Goal: Task Accomplishment & Management: Manage account settings

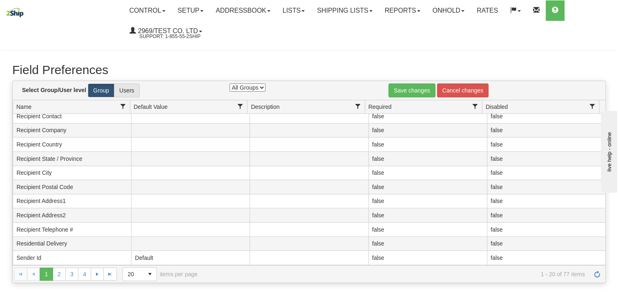
scroll to position [82, 0]
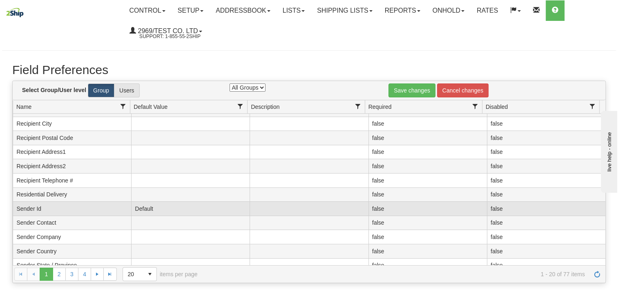
click at [172, 210] on td "Default" at bounding box center [190, 208] width 118 height 14
drag, startPoint x: 162, startPoint y: 206, endPoint x: 106, endPoint y: 201, distance: 55.8
click at [108, 202] on tr "58332 40 Sender Id Default false false" at bounding box center [309, 208] width 593 height 14
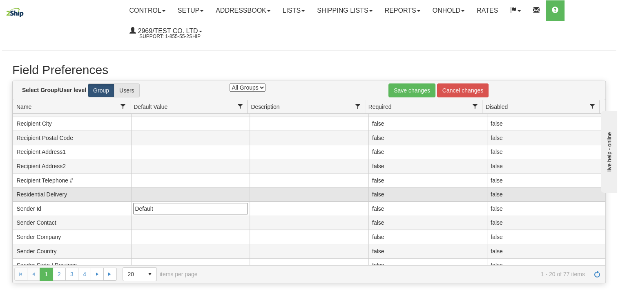
type input "Tracy Test US Location"
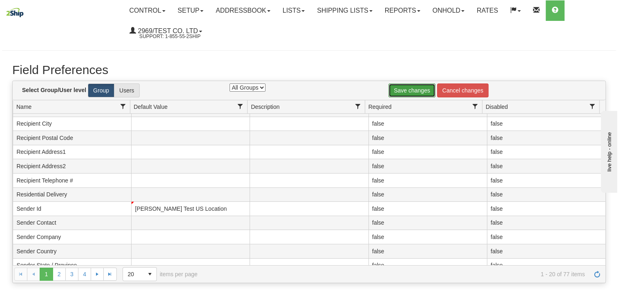
click at [410, 88] on link "Save changes" at bounding box center [412, 90] width 47 height 14
click at [185, 14] on link "Setup" at bounding box center [191, 10] width 38 height 20
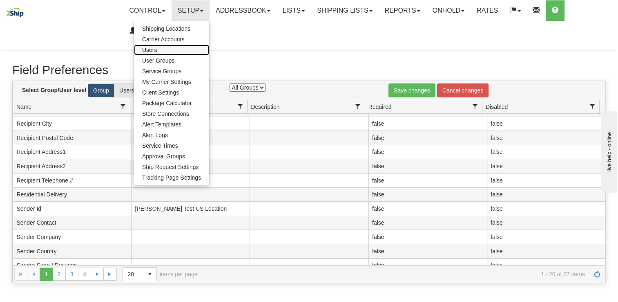
click at [173, 47] on link "Users" at bounding box center [171, 50] width 75 height 11
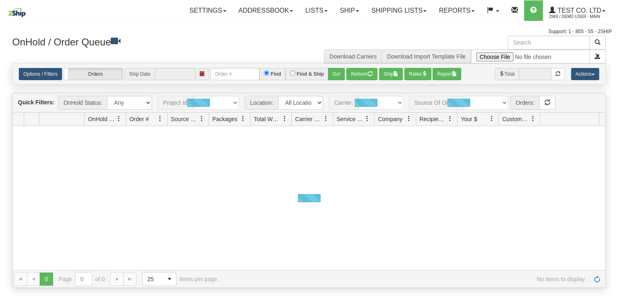
type input "[DATE]"
